Goal: Task Accomplishment & Management: Manage account settings

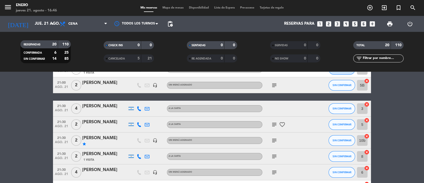
scroll to position [199, 0]
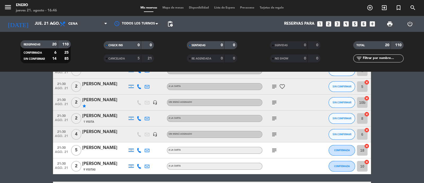
click at [162, 8] on span "Mapa de mesas" at bounding box center [173, 7] width 27 height 3
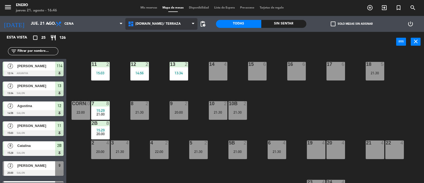
click at [149, 23] on span "1.SALON/ TERRAZA" at bounding box center [157, 24] width 45 height 4
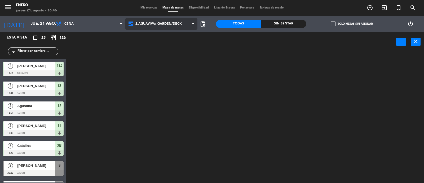
click at [157, 51] on ng-component "menu Enero jueves 21. agosto - 16:46 Mis reservas Mapa de mesas Disponibilidad …" at bounding box center [212, 91] width 424 height 183
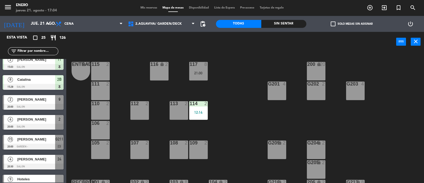
click at [146, 8] on span "Mis reservas" at bounding box center [149, 7] width 22 height 3
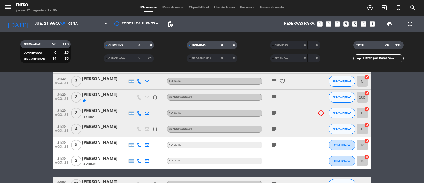
scroll to position [315, 0]
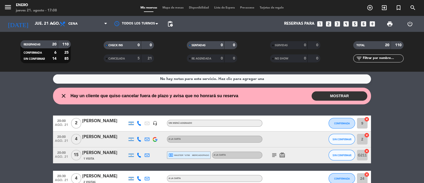
scroll to position [0, 0]
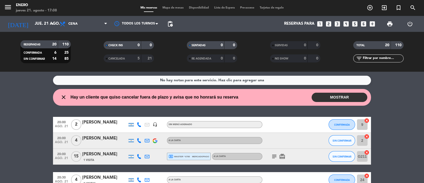
click at [363, 94] on button "MOSTRAR" at bounding box center [340, 97] width 56 height 9
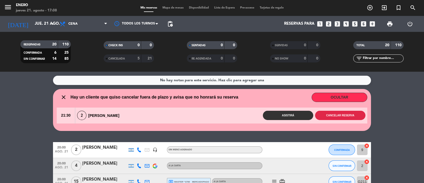
click at [346, 119] on button "Cancelar reserva" at bounding box center [340, 115] width 50 height 9
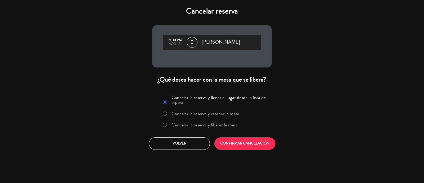
click at [234, 129] on label "Cancelar la reserva y liberar la mesa" at bounding box center [200, 125] width 81 height 10
click at [254, 145] on button "CONFIRMAR CANCELACIÓN" at bounding box center [244, 143] width 61 height 12
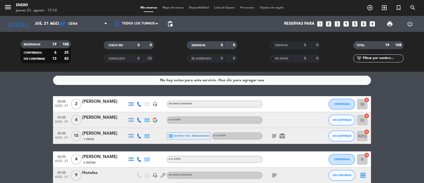
click at [405, 90] on div "No hay notas para este servicio. Haz clic para agregar una 20:00 ago. 21 2 Carl…" at bounding box center [212, 127] width 424 height 111
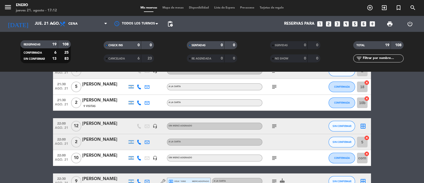
scroll to position [279, 0]
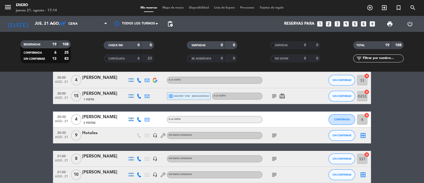
scroll to position [53, 0]
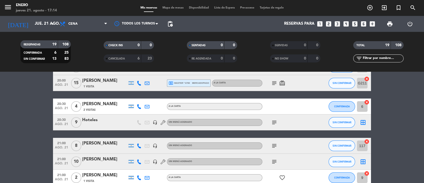
click at [282, 83] on icon "card_giftcard" at bounding box center [282, 83] width 6 height 6
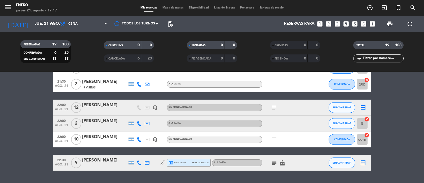
scroll to position [279, 0]
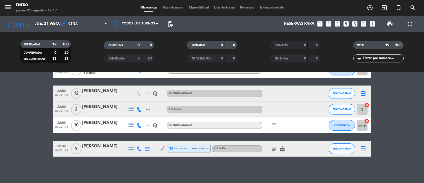
click at [275, 146] on icon "subject" at bounding box center [274, 148] width 6 height 6
click at [273, 147] on icon "subject" at bounding box center [274, 148] width 6 height 6
click at [272, 145] on icon "subject" at bounding box center [274, 148] width 6 height 6
click at [273, 150] on icon "subject" at bounding box center [274, 148] width 6 height 6
click at [271, 125] on icon "subject" at bounding box center [274, 125] width 6 height 6
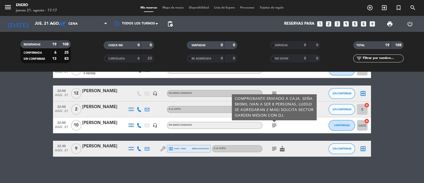
click at [271, 125] on icon "subject" at bounding box center [274, 125] width 6 height 6
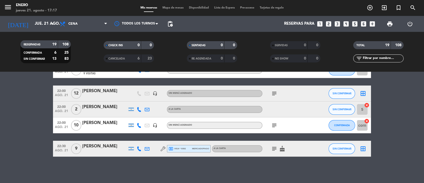
click at [271, 125] on icon "subject" at bounding box center [274, 125] width 6 height 6
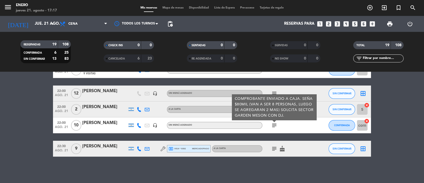
click at [271, 125] on icon "subject" at bounding box center [274, 125] width 6 height 6
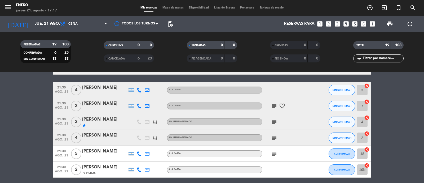
scroll to position [113, 0]
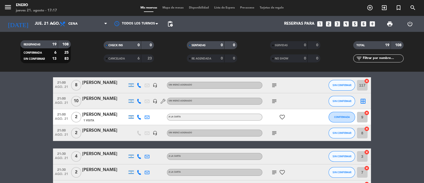
click at [275, 133] on icon "subject" at bounding box center [274, 133] width 6 height 6
click at [274, 101] on icon "subject" at bounding box center [274, 101] width 6 height 6
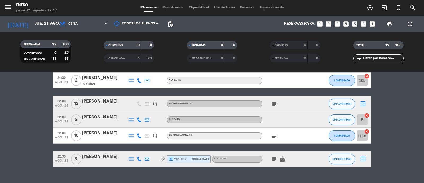
scroll to position [279, 0]
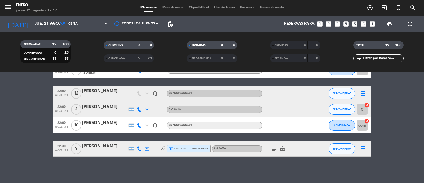
click at [273, 146] on icon "subject" at bounding box center [274, 148] width 6 height 6
click at [381, 61] on input "text" at bounding box center [382, 58] width 41 height 6
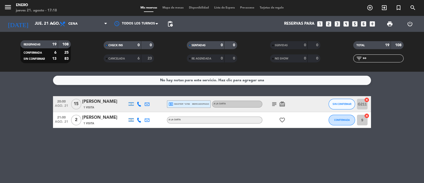
scroll to position [0, 0]
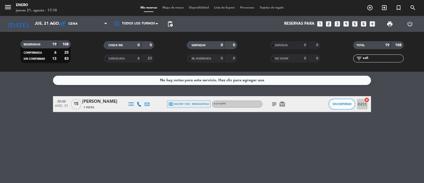
type input "sofi"
click at [337, 102] on button "SIN CONFIRMAR" at bounding box center [342, 104] width 27 height 11
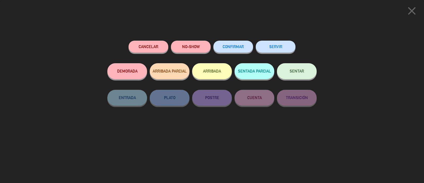
click at [241, 43] on button "CONFIRMAR" at bounding box center [233, 47] width 40 height 12
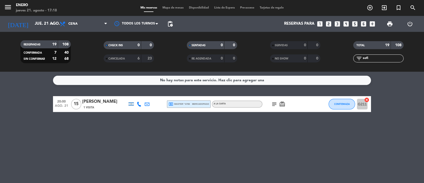
click at [102, 103] on div "Sofia Sebastián" at bounding box center [104, 101] width 45 height 7
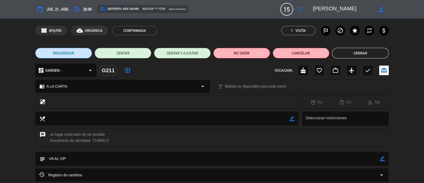
click at [382, 9] on icon "border_color" at bounding box center [381, 9] width 5 height 5
type textarea "S"
type textarea "[PERSON_NAME]"
click at [380, 9] on icon at bounding box center [381, 9] width 5 height 5
click at [364, 55] on button "Cerrar" at bounding box center [360, 53] width 57 height 11
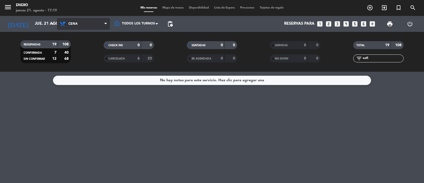
click at [82, 23] on span "Cena" at bounding box center [83, 24] width 53 height 12
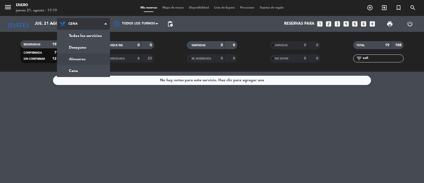
click at [84, 63] on div "menu Enero jueves 21. agosto - 17:19 Mis reservas Mapa de mesas Disponibilidad …" at bounding box center [212, 36] width 424 height 72
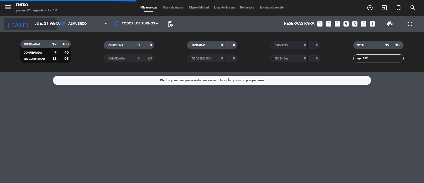
click at [43, 27] on input "jue. 21 ago." at bounding box center [57, 24] width 51 height 10
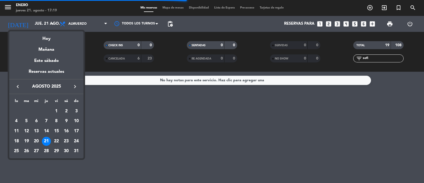
click at [55, 144] on div "22" at bounding box center [56, 141] width 9 height 9
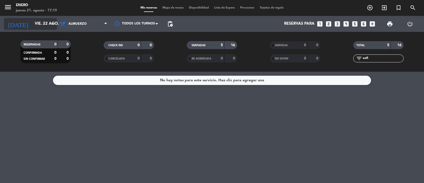
click at [47, 25] on input "vie. 22 ago." at bounding box center [57, 24] width 51 height 10
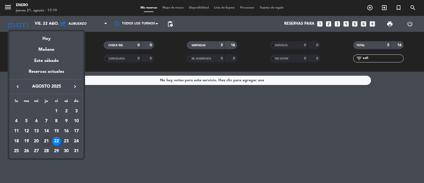
click at [56, 141] on div "22" at bounding box center [56, 141] width 9 height 9
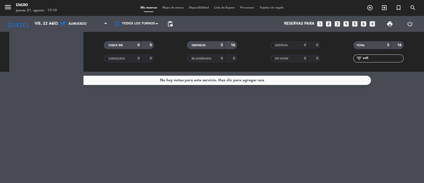
click at [56, 141] on div "No hay notas para este servicio. Haz clic para agregar una" at bounding box center [212, 127] width 424 height 111
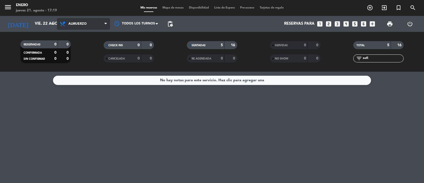
click at [90, 24] on span "Almuerzo" at bounding box center [83, 24] width 53 height 12
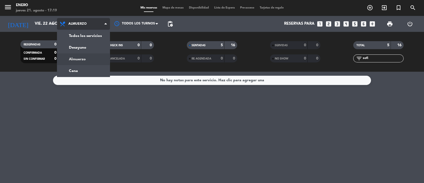
click at [92, 58] on div "menu Enero jueves 21. agosto - 17:19 Mis reservas Mapa de mesas Disponibilidad …" at bounding box center [212, 36] width 424 height 72
click at [92, 58] on filter-checkbox "CANCELADA 0 0" at bounding box center [128, 58] width 83 height 8
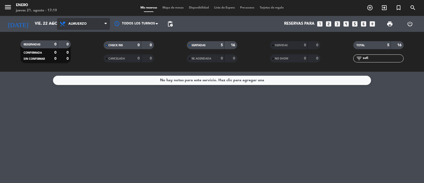
click at [82, 20] on span "Almuerzo" at bounding box center [83, 24] width 53 height 12
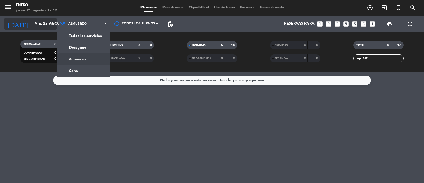
click at [45, 22] on input "vie. 22 ago." at bounding box center [57, 24] width 51 height 10
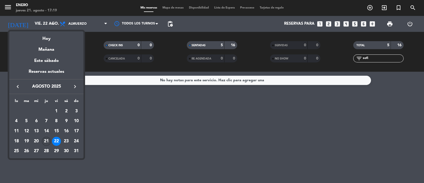
click at [44, 140] on div "21" at bounding box center [46, 141] width 9 height 9
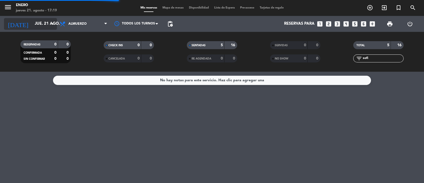
click at [40, 23] on input "jue. 21 ago." at bounding box center [57, 24] width 51 height 10
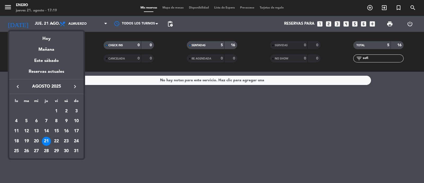
click at [56, 142] on div "22" at bounding box center [56, 141] width 9 height 9
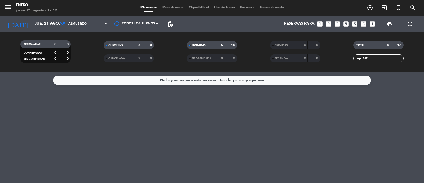
type input "vie. 22 ago."
click at [90, 23] on span "Almuerzo" at bounding box center [83, 24] width 53 height 12
click at [87, 61] on div "menu Enero jueves 21. agosto - 17:19 Mis reservas Mapa de mesas Disponibilidad …" at bounding box center [212, 36] width 424 height 72
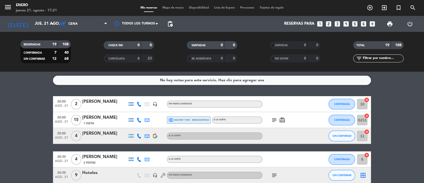
click at [39, 92] on div "No hay notas para este servicio. Haz clic para agregar una 20:00 [DATE] 2 [PERS…" at bounding box center [212, 127] width 424 height 111
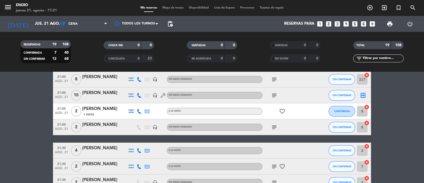
click at [55, 127] on div "20:00 [DATE] 2 [PERSON_NAME] headset_mic Sin menú asignado CONFIRMADA 10 cancel…" at bounding box center [212, 146] width 318 height 339
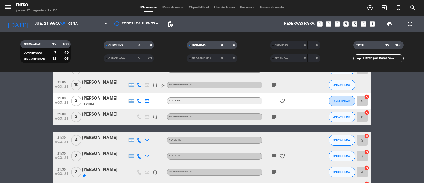
scroll to position [132, 0]
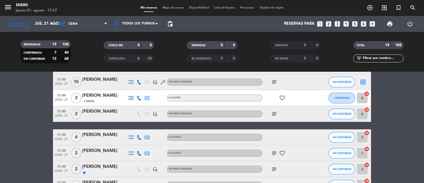
click at [282, 98] on icon "favorite_border" at bounding box center [282, 98] width 6 height 6
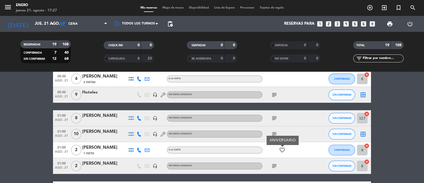
scroll to position [0, 0]
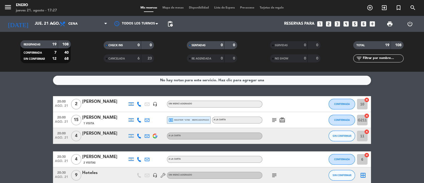
click at [277, 121] on icon "subject" at bounding box center [274, 120] width 6 height 6
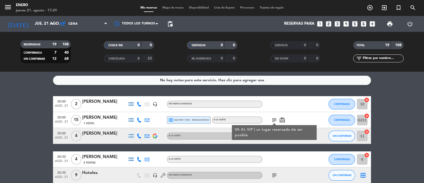
drag, startPoint x: 283, startPoint y: 118, endPoint x: 279, endPoint y: 120, distance: 4.7
click at [283, 118] on icon "card_giftcard" at bounding box center [282, 120] width 6 height 6
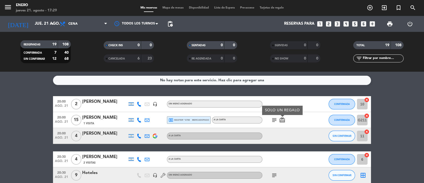
click at [270, 118] on div "subject card_giftcard SOLO UN REGALO" at bounding box center [286, 120] width 48 height 16
click at [272, 118] on icon "subject" at bounding box center [274, 120] width 6 height 6
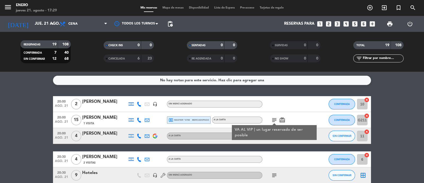
click at [272, 118] on icon "subject" at bounding box center [274, 120] width 6 height 6
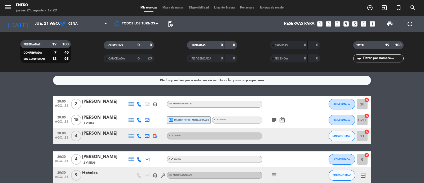
click at [139, 117] on icon at bounding box center [139, 119] width 5 height 5
click at [138, 111] on span "Copiar" at bounding box center [135, 111] width 11 height 6
drag, startPoint x: 34, startPoint y: 130, endPoint x: 40, endPoint y: 127, distance: 6.6
click at [278, 119] on span "card_giftcard" at bounding box center [282, 120] width 8 height 6
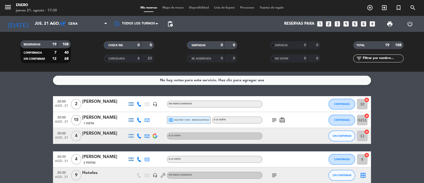
click at [285, 118] on icon "card_giftcard" at bounding box center [282, 120] width 6 height 6
drag, startPoint x: 280, startPoint y: 122, endPoint x: 261, endPoint y: 115, distance: 20.6
click at [271, 119] on div "subject card_giftcard SOLO UN REGALO" at bounding box center [286, 120] width 48 height 16
click at [272, 118] on icon "subject" at bounding box center [274, 120] width 6 height 6
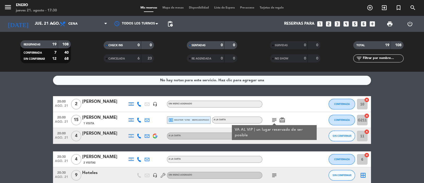
click at [273, 118] on icon "subject" at bounding box center [274, 120] width 6 height 6
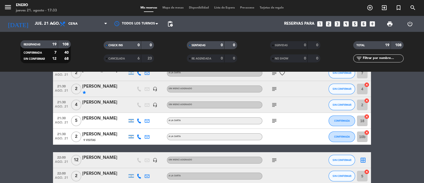
scroll to position [213, 0]
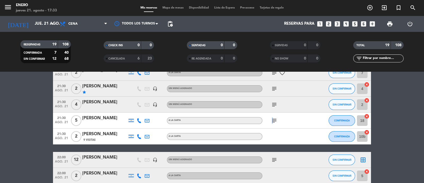
click at [272, 120] on span "subject" at bounding box center [274, 120] width 8 height 6
click at [273, 121] on icon "subject" at bounding box center [274, 120] width 6 height 6
drag, startPoint x: 273, startPoint y: 121, endPoint x: 274, endPoint y: 117, distance: 3.8
click at [274, 120] on icon "subject" at bounding box center [274, 120] width 6 height 6
drag, startPoint x: 273, startPoint y: 99, endPoint x: 275, endPoint y: 102, distance: 3.8
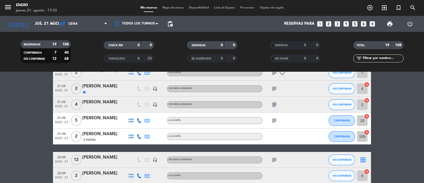
click at [275, 100] on div "subject" at bounding box center [286, 104] width 48 height 16
click at [275, 103] on icon "subject" at bounding box center [274, 104] width 6 height 6
click at [274, 88] on icon "subject" at bounding box center [274, 88] width 6 height 6
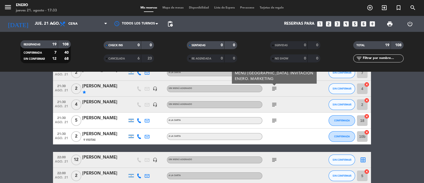
scroll to position [179, 0]
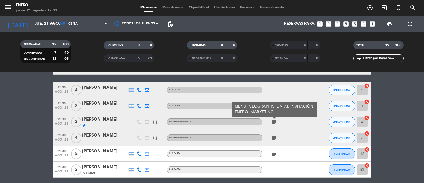
click at [280, 94] on div at bounding box center [286, 90] width 48 height 16
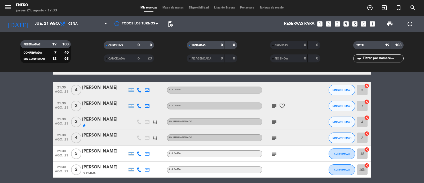
click at [276, 106] on icon "subject" at bounding box center [274, 106] width 6 height 6
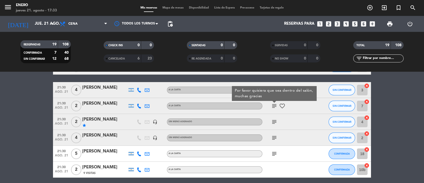
click at [274, 119] on icon "subject" at bounding box center [274, 121] width 6 height 6
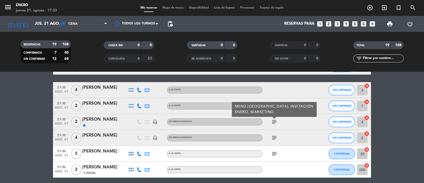
drag, startPoint x: 306, startPoint y: 127, endPoint x: 317, endPoint y: 119, distance: 13.4
click at [306, 125] on div "subject MENÚ ITALIA. INVITACIÓN ENERO. MARKETING" at bounding box center [286, 122] width 48 height 16
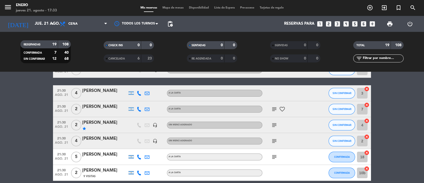
scroll to position [166, 0]
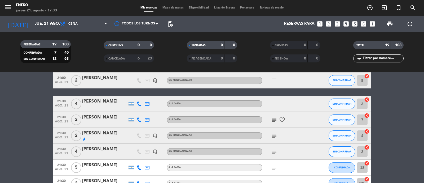
click at [268, 135] on div "subject" at bounding box center [286, 135] width 48 height 16
click at [272, 135] on icon "subject" at bounding box center [274, 135] width 6 height 6
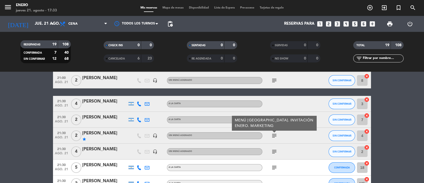
click at [272, 135] on icon "subject" at bounding box center [274, 135] width 6 height 6
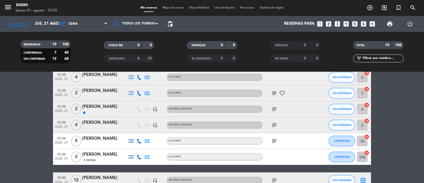
scroll to position [199, 0]
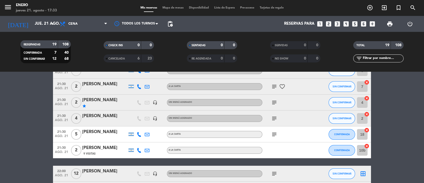
click at [275, 102] on icon "subject" at bounding box center [274, 102] width 6 height 6
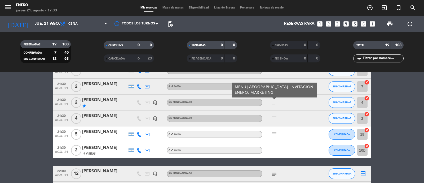
click at [274, 102] on icon "subject" at bounding box center [274, 102] width 6 height 6
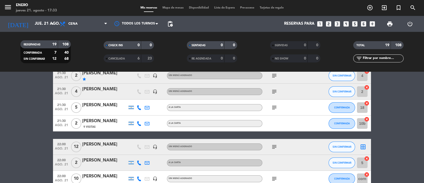
scroll to position [232, 0]
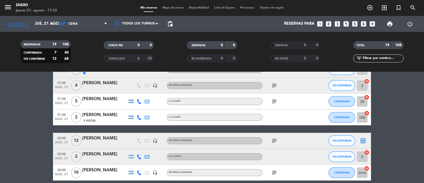
click at [277, 100] on icon "subject" at bounding box center [274, 101] width 6 height 6
click at [276, 100] on icon "subject" at bounding box center [274, 101] width 6 height 6
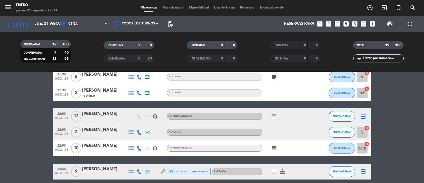
scroll to position [265, 0]
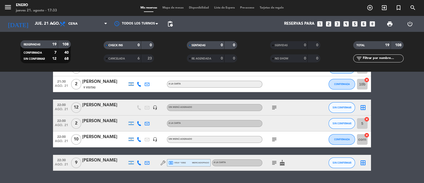
click at [276, 108] on icon "subject" at bounding box center [274, 107] width 6 height 6
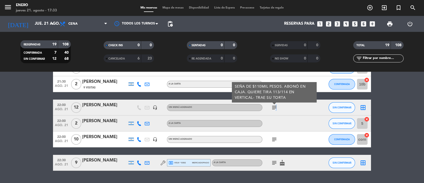
click at [275, 107] on icon "subject" at bounding box center [274, 107] width 6 height 6
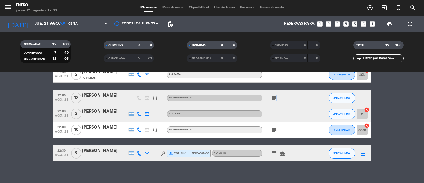
scroll to position [279, 0]
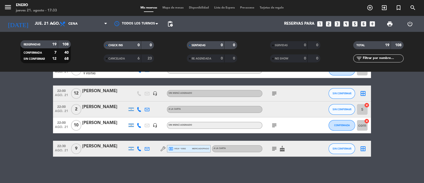
click at [274, 125] on icon "subject" at bounding box center [274, 125] width 6 height 6
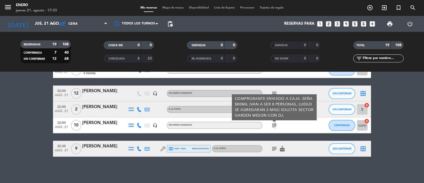
click at [274, 125] on icon "subject" at bounding box center [274, 125] width 6 height 6
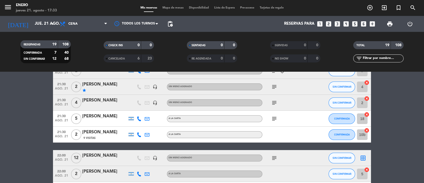
scroll to position [213, 0]
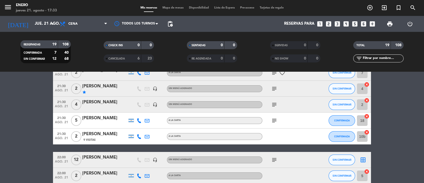
click at [275, 119] on icon "subject" at bounding box center [274, 120] width 6 height 6
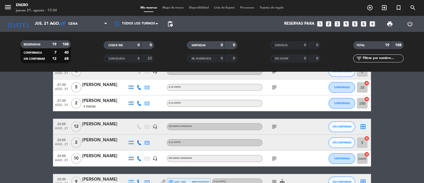
click at [275, 124] on icon "subject" at bounding box center [274, 126] width 6 height 6
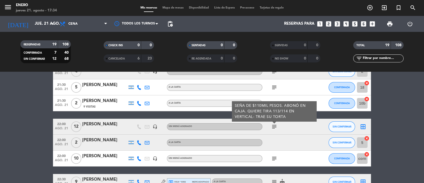
click at [275, 124] on icon "subject" at bounding box center [274, 126] width 6 height 6
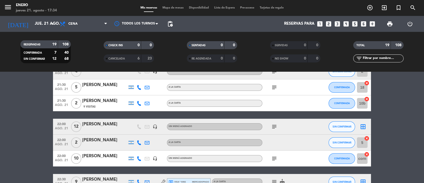
scroll to position [279, 0]
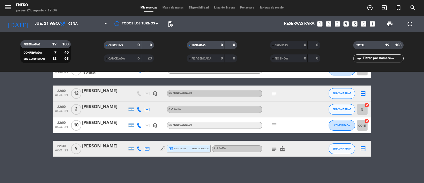
click at [275, 127] on icon "subject" at bounding box center [274, 125] width 6 height 6
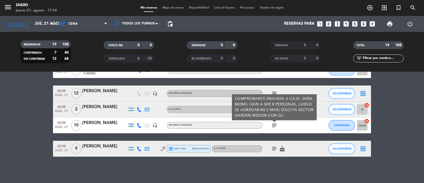
click at [275, 127] on icon "subject" at bounding box center [274, 125] width 6 height 6
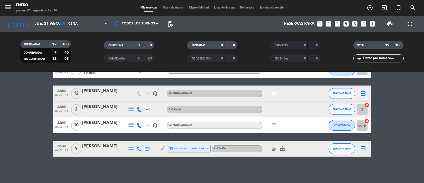
click at [278, 124] on span "subject" at bounding box center [274, 125] width 8 height 6
click at [275, 123] on icon "subject" at bounding box center [274, 125] width 6 height 6
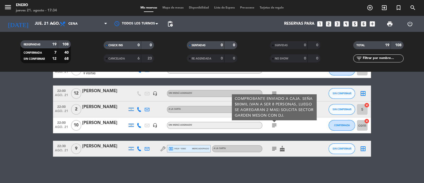
click at [295, 126] on div "subject COMPROBANTE ENVIADO A CAJA. SEÑA $80MIL (VAN A SER 8 PERSONAS, LUEGO SE…" at bounding box center [286, 125] width 48 height 16
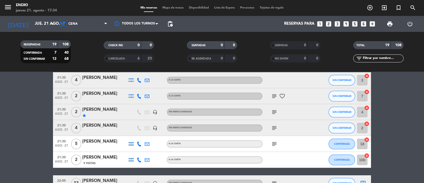
scroll to position [179, 0]
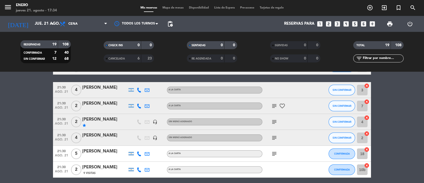
click at [275, 107] on icon "subject" at bounding box center [274, 106] width 6 height 6
click at [275, 106] on icon "subject" at bounding box center [274, 106] width 6 height 6
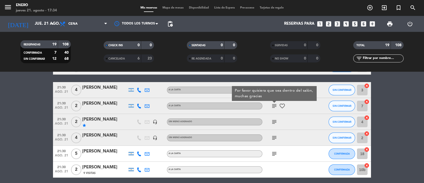
click at [275, 106] on icon "subject" at bounding box center [274, 106] width 6 height 6
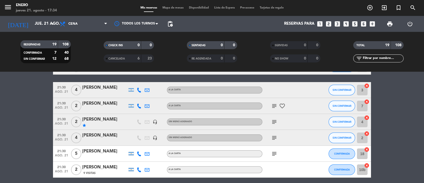
click at [283, 105] on icon "favorite_border" at bounding box center [282, 106] width 6 height 6
click at [275, 120] on icon "subject" at bounding box center [274, 121] width 6 height 6
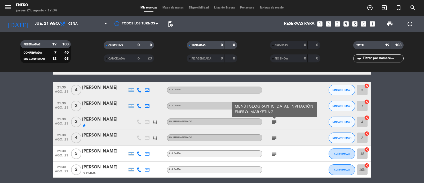
click at [275, 120] on icon "subject" at bounding box center [274, 121] width 6 height 6
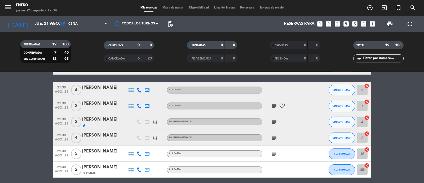
click at [278, 136] on span "subject" at bounding box center [274, 137] width 8 height 6
click at [277, 136] on icon "subject" at bounding box center [274, 137] width 6 height 6
click at [276, 136] on icon "subject" at bounding box center [274, 137] width 6 height 6
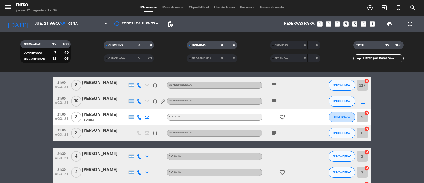
click at [274, 132] on icon "subject" at bounding box center [274, 133] width 6 height 6
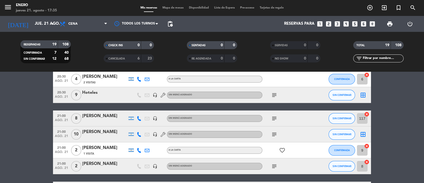
scroll to position [0, 0]
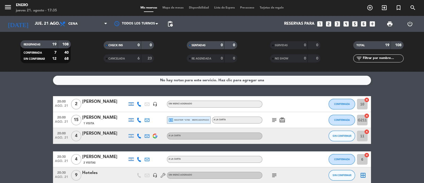
click at [140, 103] on icon at bounding box center [139, 104] width 5 height 5
click at [138, 135] on icon at bounding box center [139, 135] width 5 height 5
click at [140, 124] on button "Copiar content_paste" at bounding box center [136, 127] width 16 height 6
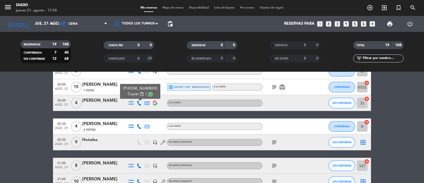
scroll to position [66, 0]
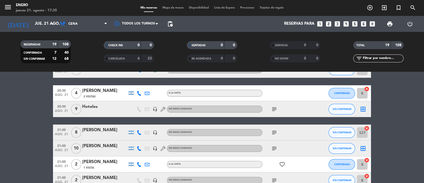
click at [140, 128] on div at bounding box center [139, 132] width 8 height 16
click at [140, 132] on icon at bounding box center [139, 132] width 5 height 5
click at [141, 118] on div "[PHONE_NUMBER]" at bounding box center [142, 118] width 35 height 6
click at [142, 122] on span "content_paste" at bounding box center [144, 123] width 4 height 4
click at [277, 132] on icon "subject" at bounding box center [274, 132] width 6 height 6
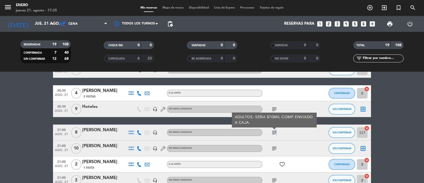
click at [275, 132] on icon "subject" at bounding box center [274, 132] width 6 height 6
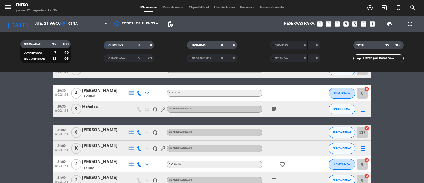
click at [140, 148] on icon at bounding box center [139, 148] width 5 height 5
click at [138, 138] on button "Copiar content_paste" at bounding box center [138, 140] width 16 height 6
drag, startPoint x: 266, startPoint y: 146, endPoint x: 269, endPoint y: 146, distance: 2.9
click at [269, 146] on div "subject" at bounding box center [286, 148] width 48 height 16
click at [275, 145] on icon "subject" at bounding box center [274, 148] width 6 height 6
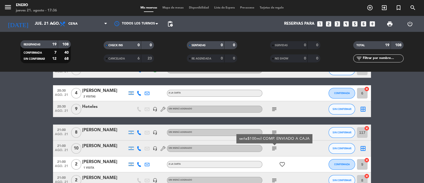
click at [274, 146] on icon "subject" at bounding box center [274, 148] width 6 height 6
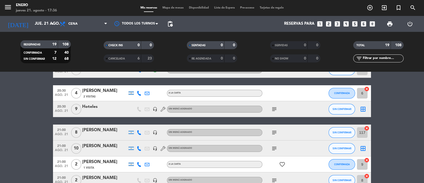
click at [105, 148] on div "[PERSON_NAME]" at bounding box center [104, 145] width 45 height 7
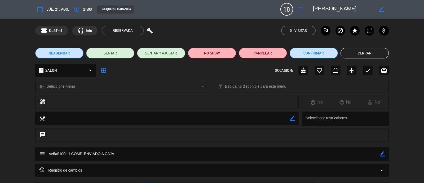
click at [384, 152] on icon "border_color" at bounding box center [382, 153] width 5 height 5
type textarea "seña$100mil COMP. ENVIADO A CAJA. TIENE UN BEBÉ"
click at [380, 156] on div at bounding box center [382, 154] width 5 height 14
click at [381, 152] on icon at bounding box center [382, 153] width 5 height 5
click at [351, 54] on button "Cerrar" at bounding box center [365, 53] width 48 height 11
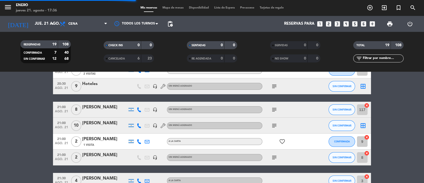
scroll to position [99, 0]
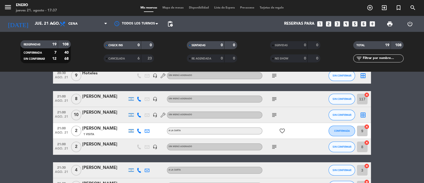
click at [138, 129] on icon at bounding box center [139, 130] width 5 height 5
click at [142, 120] on span "content_paste" at bounding box center [144, 122] width 4 height 4
click at [274, 148] on icon "subject" at bounding box center [274, 146] width 6 height 6
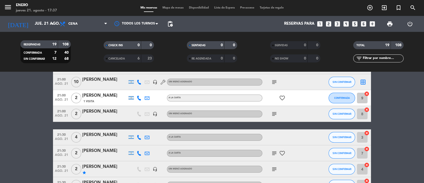
click at [139, 135] on icon at bounding box center [139, 137] width 5 height 5
click at [142, 126] on span "content_paste" at bounding box center [144, 128] width 4 height 4
click at [274, 152] on icon "subject" at bounding box center [274, 153] width 6 height 6
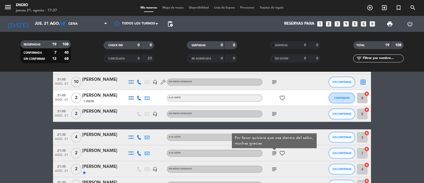
drag, startPoint x: 274, startPoint y: 152, endPoint x: 219, endPoint y: 154, distance: 54.1
click at [274, 152] on icon "subject" at bounding box center [274, 153] width 6 height 6
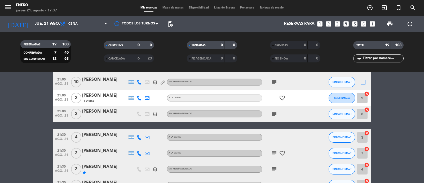
click at [139, 154] on icon at bounding box center [139, 153] width 5 height 5
click at [142, 142] on span "content_paste" at bounding box center [144, 144] width 4 height 4
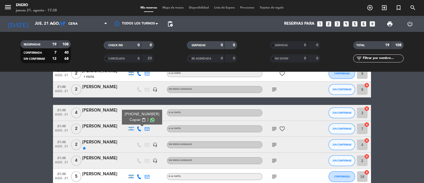
scroll to position [166, 0]
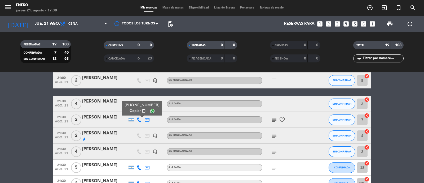
click at [274, 146] on div "subject" at bounding box center [286, 151] width 48 height 16
click at [275, 150] on icon "subject" at bounding box center [274, 151] width 6 height 6
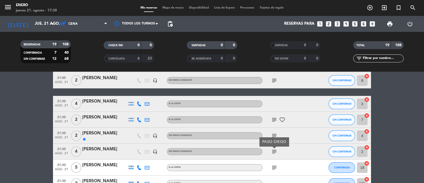
click at [275, 150] on icon "subject" at bounding box center [274, 151] width 6 height 6
click at [347, 150] on span "SIN CONFIRMAR" at bounding box center [342, 151] width 19 height 3
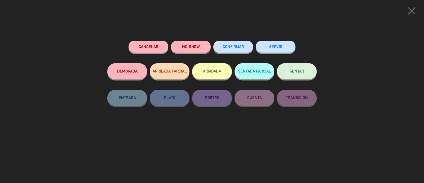
click at [224, 47] on span "CONFIRMAR" at bounding box center [233, 46] width 21 height 5
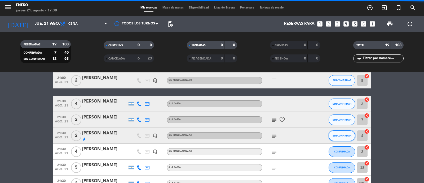
click at [336, 135] on span "SIN CONFIRMAR" at bounding box center [342, 135] width 19 height 3
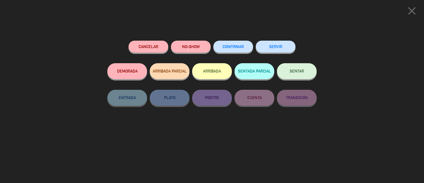
scroll to position [279, 0]
click at [229, 46] on span "CONFIRMAR" at bounding box center [233, 46] width 21 height 5
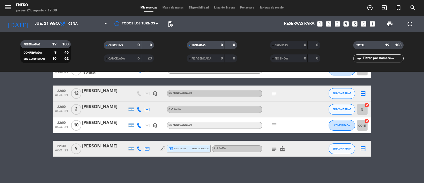
click at [274, 148] on icon "subject" at bounding box center [274, 148] width 6 height 6
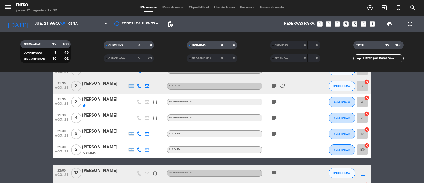
scroll to position [179, 0]
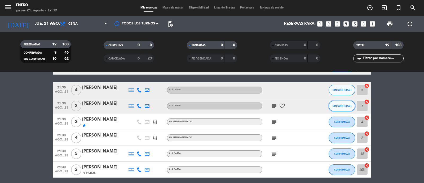
click at [338, 103] on button "SIN CONFIRMAR" at bounding box center [342, 105] width 27 height 11
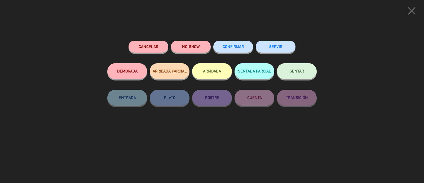
click at [227, 46] on span "CONFIRMAR" at bounding box center [233, 46] width 21 height 5
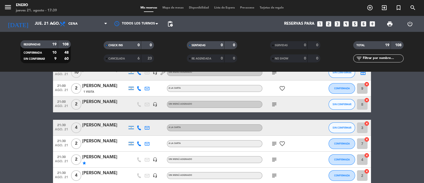
scroll to position [166, 0]
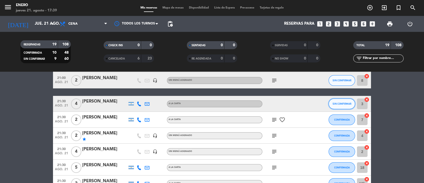
click at [346, 102] on span "SIN CONFIRMAR" at bounding box center [342, 103] width 19 height 3
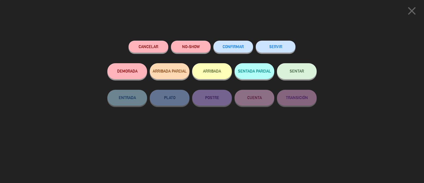
click at [138, 41] on div "Cancelar" at bounding box center [149, 52] width 40 height 23
click at [148, 43] on button "Cancelar" at bounding box center [149, 47] width 40 height 12
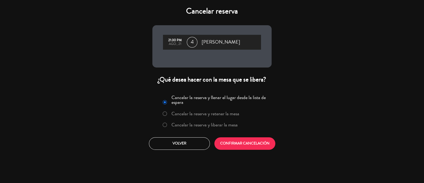
click at [209, 125] on label "Cancelar la reserva y liberar la mesa" at bounding box center [200, 125] width 81 height 10
click at [245, 144] on button "CONFIRMAR CANCELACIÓN" at bounding box center [244, 143] width 61 height 12
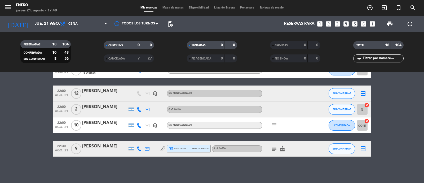
scroll to position [230, 0]
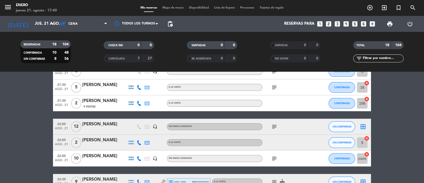
click at [276, 126] on icon "subject" at bounding box center [274, 126] width 6 height 6
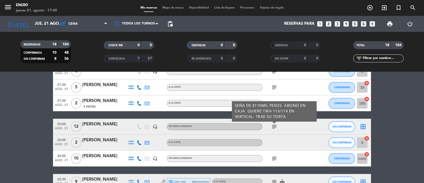
drag, startPoint x: 348, startPoint y: 132, endPoint x: 346, endPoint y: 129, distance: 3.6
click at [347, 130] on div "SIN CONFIRMAR" at bounding box center [342, 126] width 27 height 16
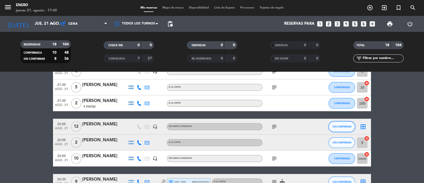
click at [346, 129] on button "SIN CONFIRMAR" at bounding box center [342, 126] width 27 height 11
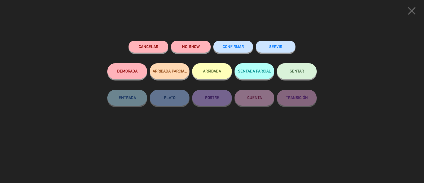
click at [223, 46] on span "CONFIRMAR" at bounding box center [233, 46] width 21 height 5
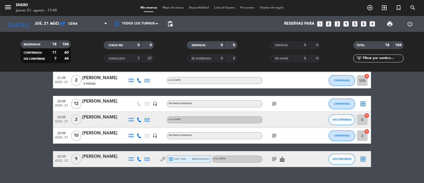
scroll to position [263, 0]
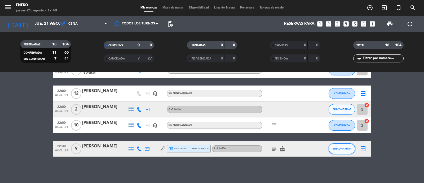
click at [337, 149] on span "SIN CONFIRMAR" at bounding box center [342, 148] width 19 height 3
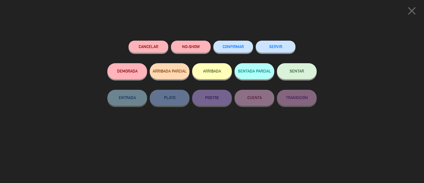
click at [229, 49] on button "CONFIRMAR" at bounding box center [233, 47] width 40 height 12
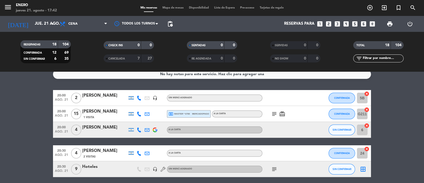
scroll to position [0, 0]
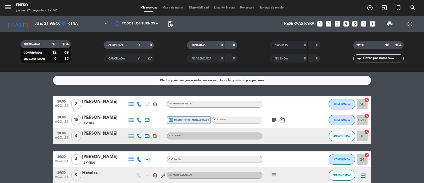
click at [84, 179] on div at bounding box center [104, 178] width 45 height 4
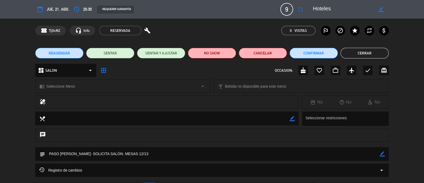
click at [372, 51] on button "Cerrar" at bounding box center [365, 53] width 48 height 11
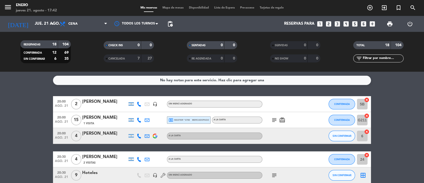
click at [277, 175] on icon "subject" at bounding box center [274, 175] width 6 height 6
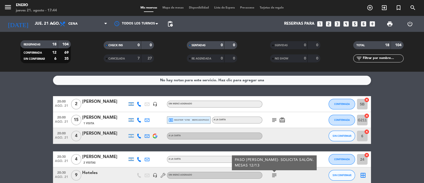
drag, startPoint x: 48, startPoint y: 122, endPoint x: 40, endPoint y: 116, distance: 9.6
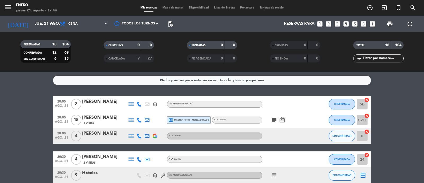
click at [274, 119] on icon "subject" at bounding box center [274, 120] width 6 height 6
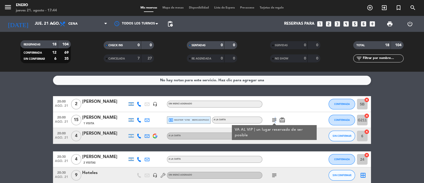
click at [274, 119] on icon "subject" at bounding box center [274, 120] width 6 height 6
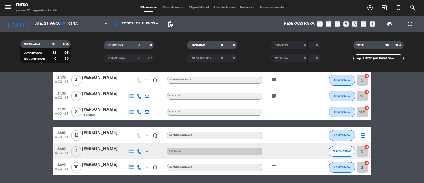
scroll to position [230, 0]
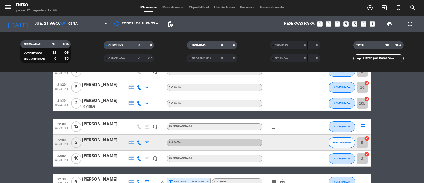
click at [274, 127] on icon "subject" at bounding box center [274, 126] width 6 height 6
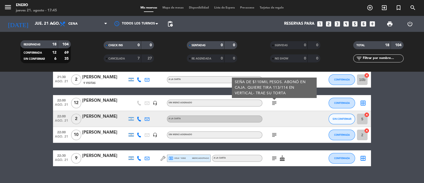
scroll to position [263, 0]
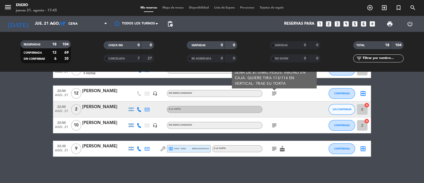
click at [276, 126] on icon "subject" at bounding box center [274, 125] width 6 height 6
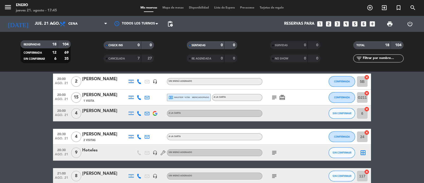
scroll to position [33, 0]
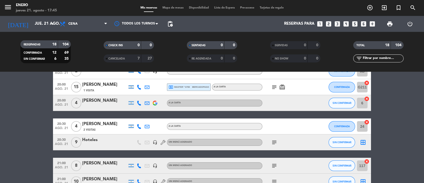
click at [274, 139] on icon "subject" at bounding box center [274, 142] width 6 height 6
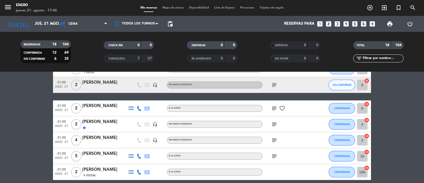
scroll to position [263, 0]
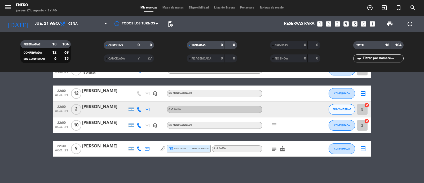
click at [276, 150] on icon "subject" at bounding box center [274, 148] width 6 height 6
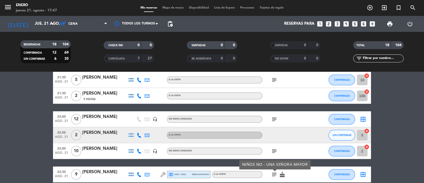
scroll to position [237, 0]
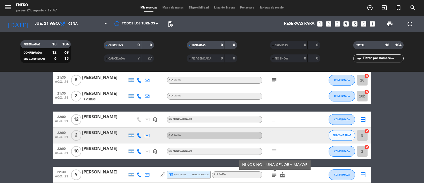
click at [277, 120] on icon "subject" at bounding box center [274, 119] width 6 height 6
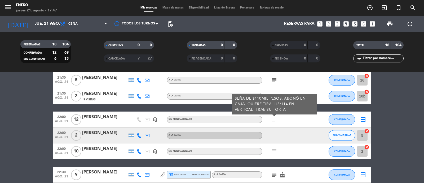
click at [400, 89] on bookings-row "20:00 [DATE] 2 [PERSON_NAME] headset_mic Sin menú asignado CONFIRMADA 5B cancel…" at bounding box center [212, 20] width 424 height 323
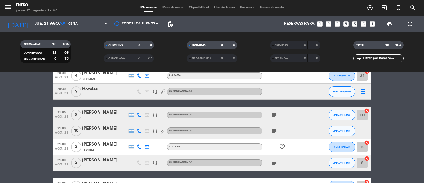
click at [315, 105] on div "20:00 [DATE] 2 [PERSON_NAME] headset_mic Sin menú asignado CONFIRMADA 5B cancel…" at bounding box center [212, 173] width 318 height 323
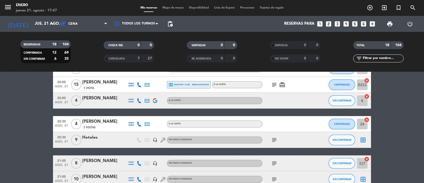
scroll to position [23, 0]
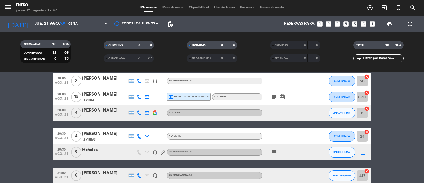
click at [275, 154] on icon "subject" at bounding box center [274, 152] width 6 height 6
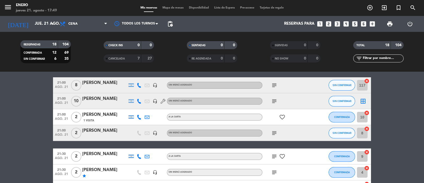
scroll to position [108, 0]
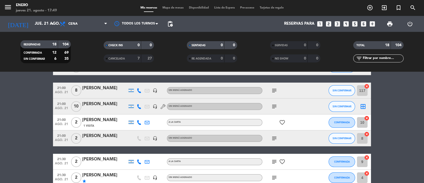
click at [285, 122] on icon "favorite_border" at bounding box center [282, 122] width 6 height 6
click at [284, 160] on icon "favorite_border" at bounding box center [282, 161] width 6 height 6
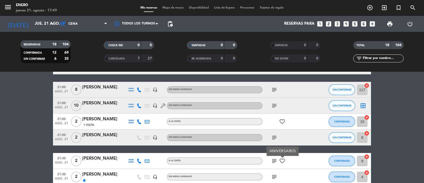
scroll to position [107, 0]
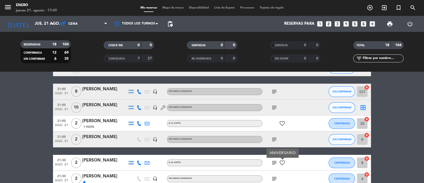
click at [276, 140] on icon "subject" at bounding box center [274, 139] width 6 height 6
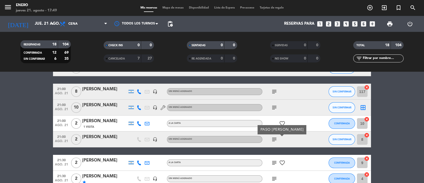
click at [271, 108] on icon "subject" at bounding box center [274, 107] width 6 height 6
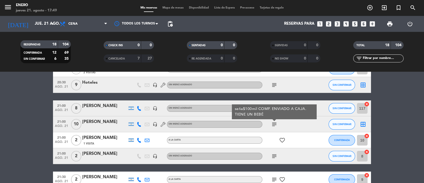
scroll to position [87, 0]
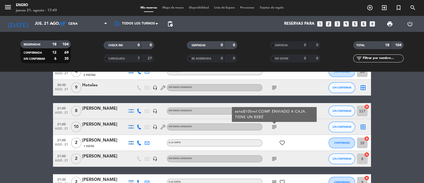
click at [271, 85] on icon "subject" at bounding box center [274, 87] width 6 height 6
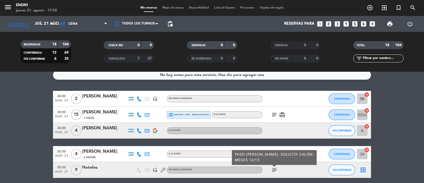
scroll to position [0, 0]
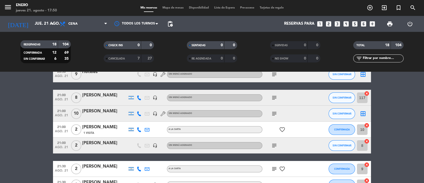
scroll to position [100, 0]
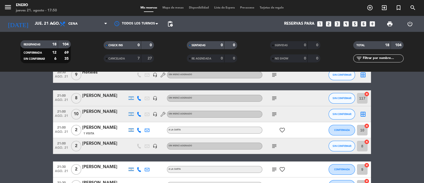
click at [274, 171] on icon "subject" at bounding box center [274, 169] width 6 height 6
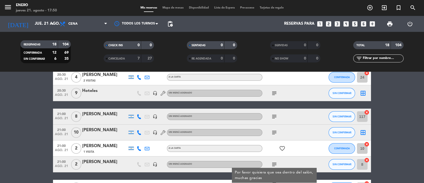
scroll to position [82, 0]
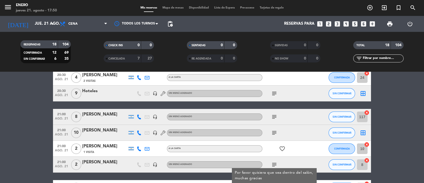
click at [137, 133] on icon at bounding box center [139, 132] width 5 height 5
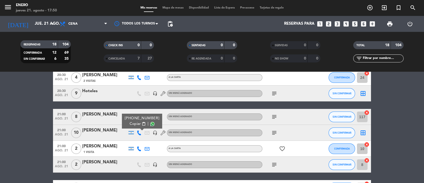
click at [142, 125] on span "content_paste" at bounding box center [144, 124] width 4 height 4
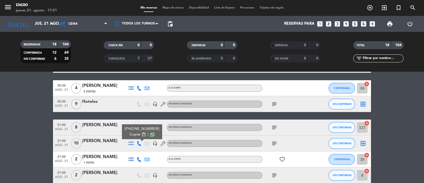
scroll to position [70, 0]
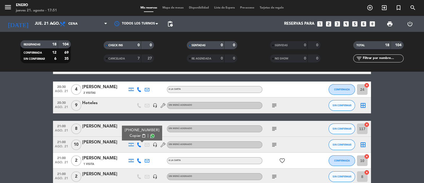
click at [103, 125] on div "[PERSON_NAME]" at bounding box center [104, 126] width 45 height 7
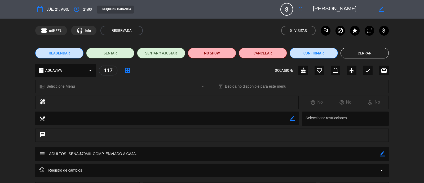
click at [362, 54] on button "Cerrar" at bounding box center [365, 53] width 48 height 11
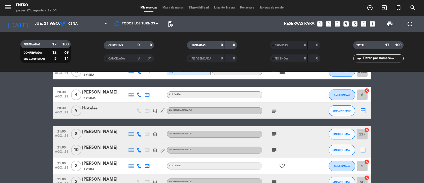
scroll to position [44, 0]
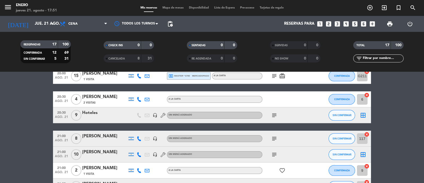
click at [139, 140] on icon at bounding box center [139, 138] width 5 height 5
click at [134, 127] on span "Copiar" at bounding box center [135, 130] width 11 height 6
click at [343, 139] on span "SIN CONFIRMAR" at bounding box center [342, 138] width 19 height 3
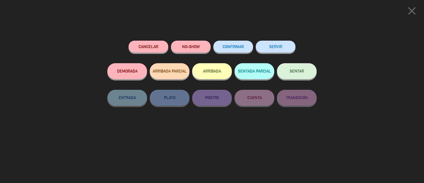
click at [236, 44] on button "CONFIRMAR" at bounding box center [233, 47] width 40 height 12
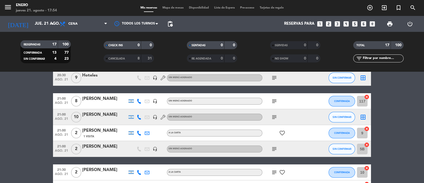
scroll to position [0, 0]
